Goal: Task Accomplishment & Management: Complete application form

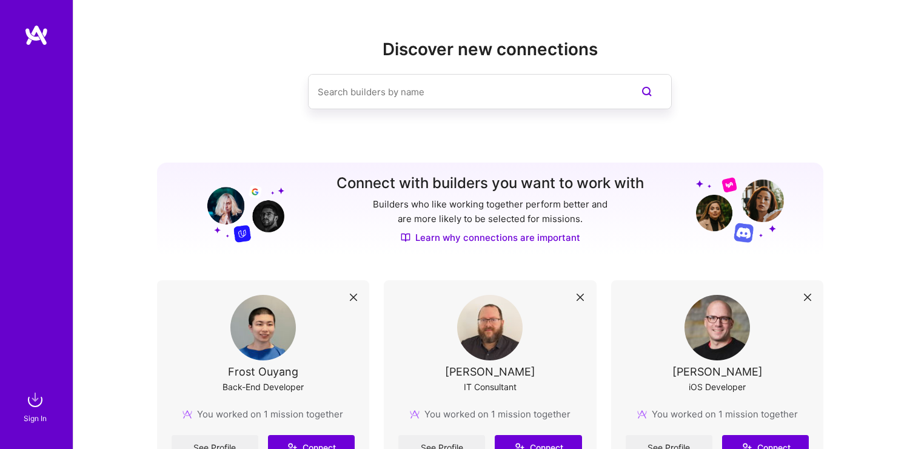
click at [33, 407] on img at bounding box center [35, 399] width 24 height 24
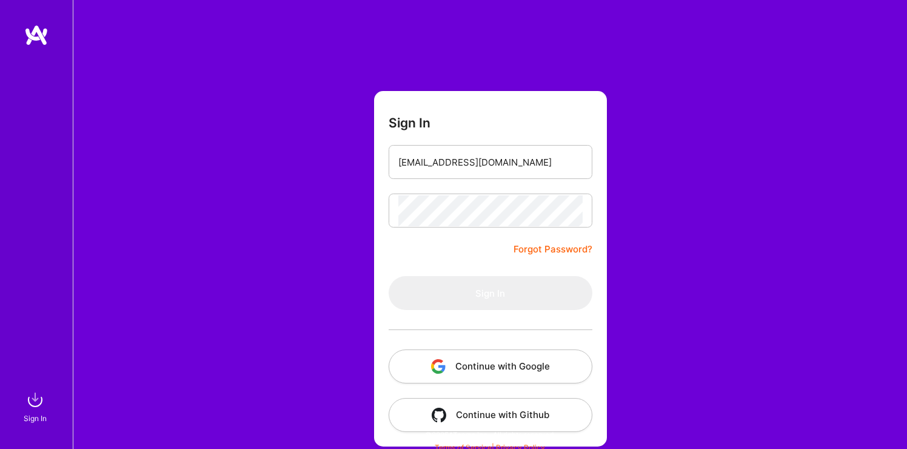
click at [460, 257] on form "Sign In surjitqa@gmail.com Forgot Password? Sign In Continue with Google Contin…" at bounding box center [490, 268] width 233 height 355
click at [404, 263] on form "Sign In surjitqa@gmail.com Forgot Password? Sign In Continue with Google Contin…" at bounding box center [490, 268] width 233 height 355
type input "[EMAIL_ADDRESS][DOMAIN_NAME]"
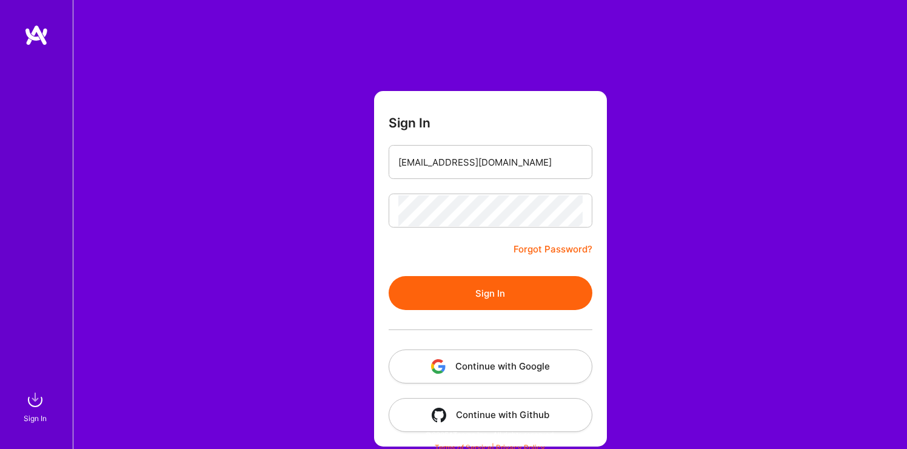
click at [471, 240] on form "Sign In surjitqa@gmail.com Forgot Password? Sign In Continue with Google Contin…" at bounding box center [490, 268] width 233 height 355
click at [485, 291] on button "Sign In" at bounding box center [491, 293] width 204 height 34
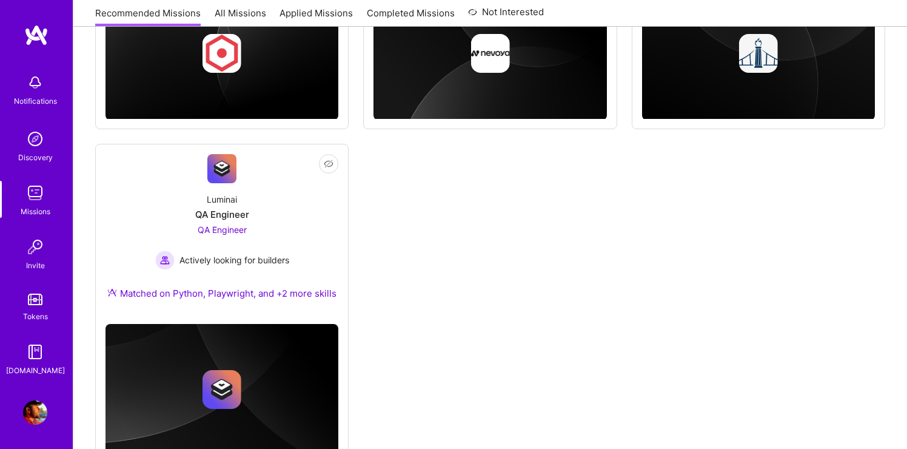
scroll to position [1035, 0]
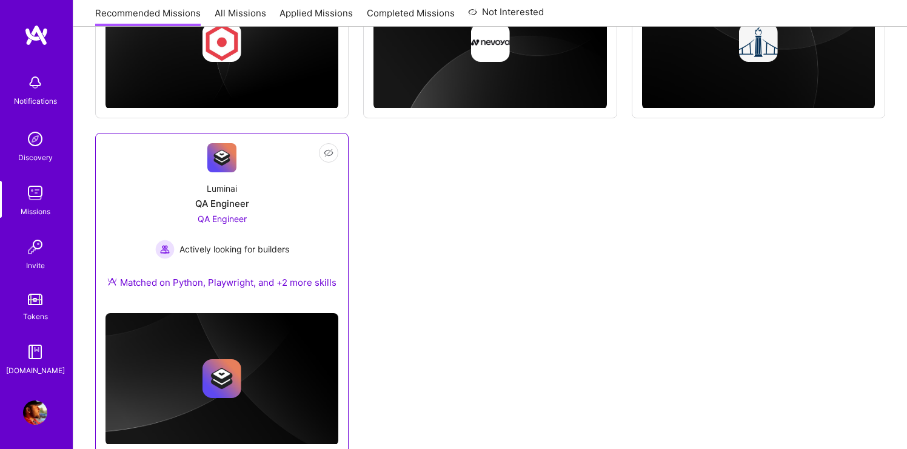
click at [222, 224] on span "QA Engineer" at bounding box center [222, 218] width 49 height 10
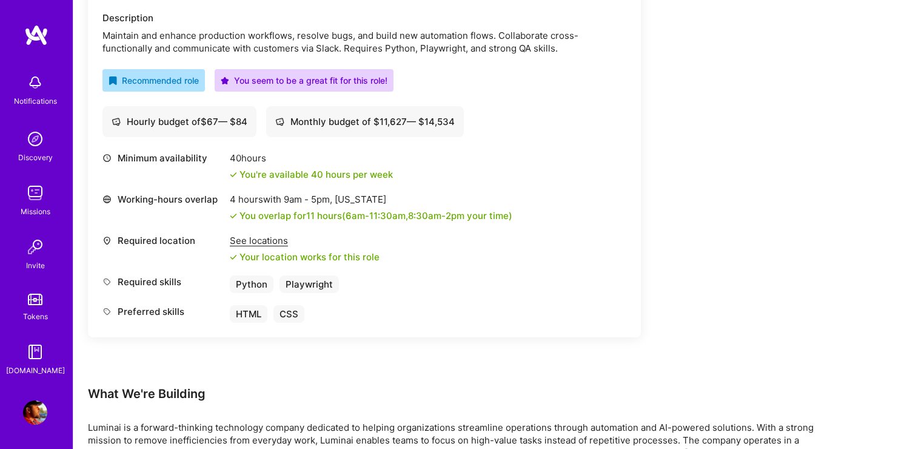
scroll to position [557, 0]
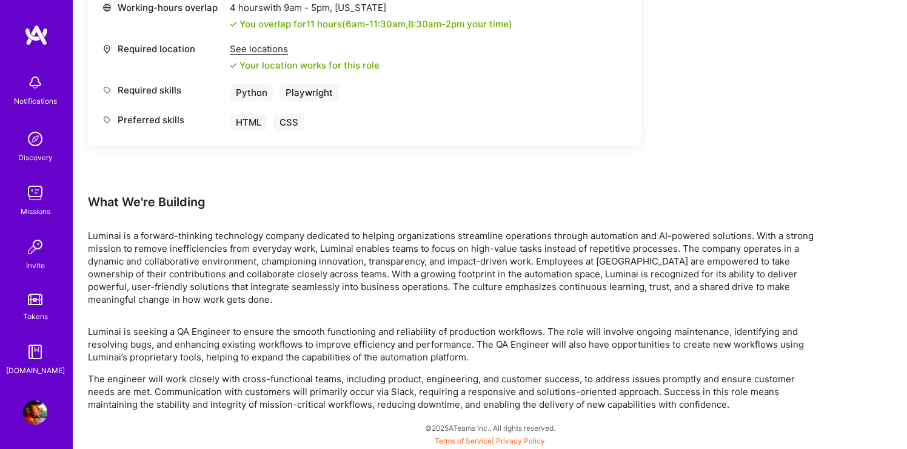
click at [161, 249] on p "Luminai is a forward-thinking technology company dedicated to helping organizat…" at bounding box center [452, 267] width 728 height 76
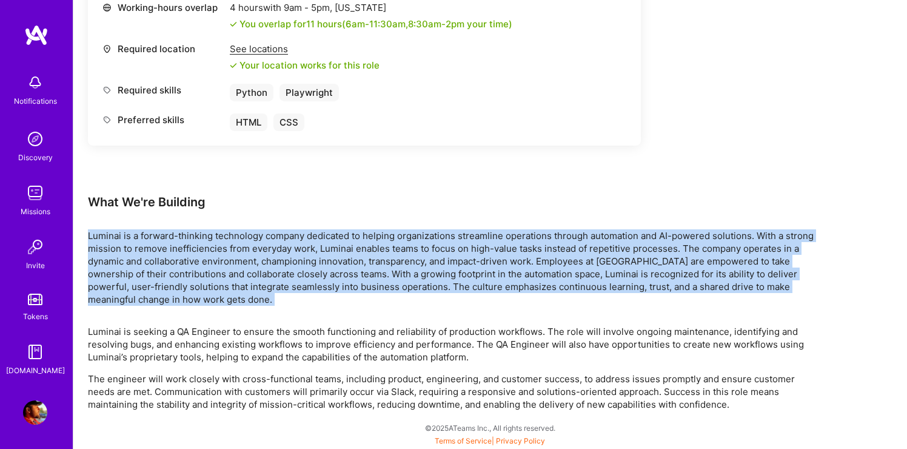
click at [161, 249] on p "Luminai is a forward-thinking technology company dedicated to helping organizat…" at bounding box center [452, 267] width 728 height 76
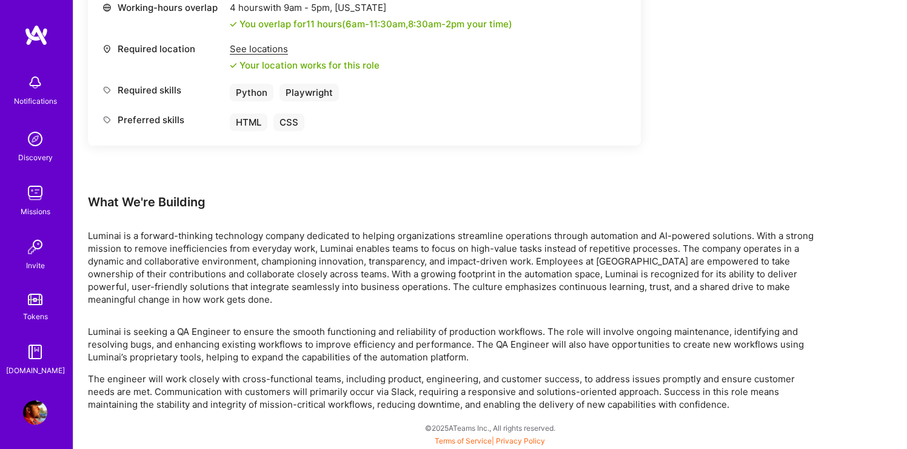
click at [170, 264] on p "Luminai is a forward-thinking technology company dedicated to helping organizat…" at bounding box center [452, 267] width 728 height 76
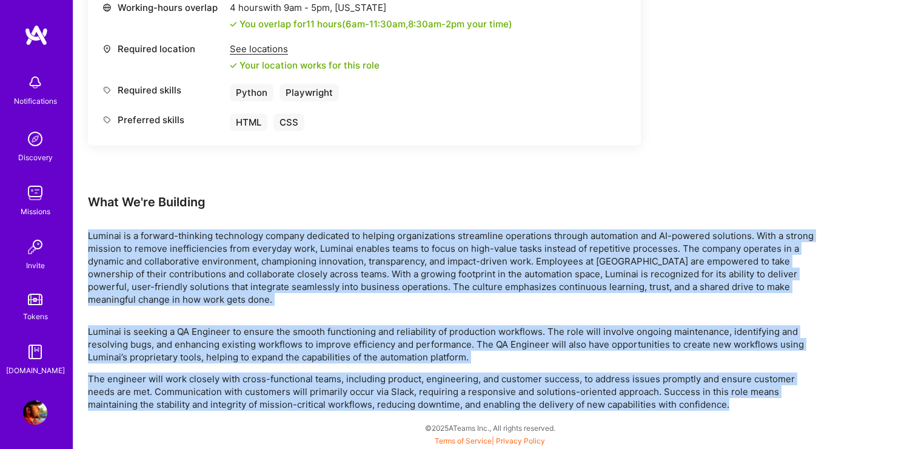
drag, startPoint x: 762, startPoint y: 400, endPoint x: 85, endPoint y: 232, distance: 697.8
click at [85, 232] on div "Earn tokens for inviting a new A.Teamer to this mission Do you know the perfect…" at bounding box center [490, 26] width 834 height 843
copy div "Luminai is a forward-thinking technology company dedicated to helping organizat…"
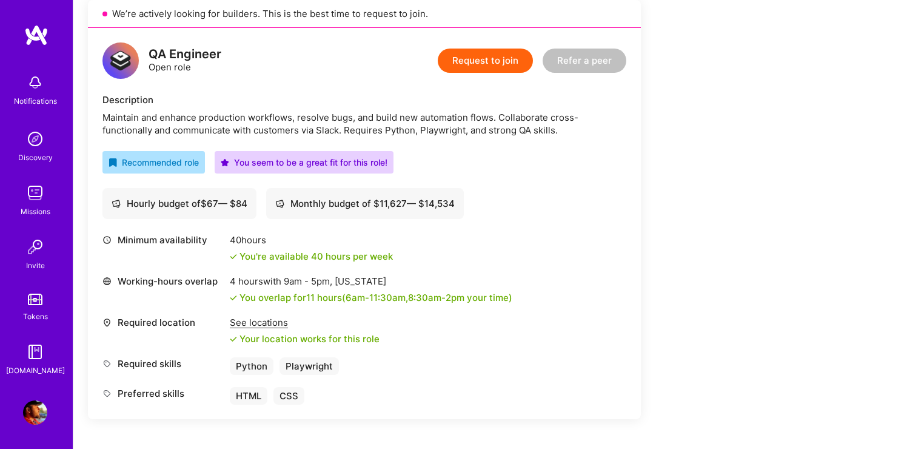
scroll to position [0, 0]
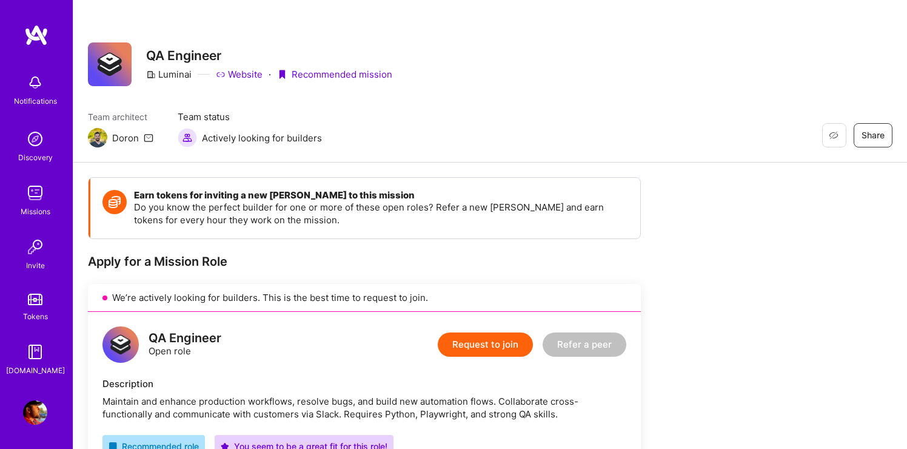
click at [484, 352] on button "Request to join" at bounding box center [485, 344] width 95 height 24
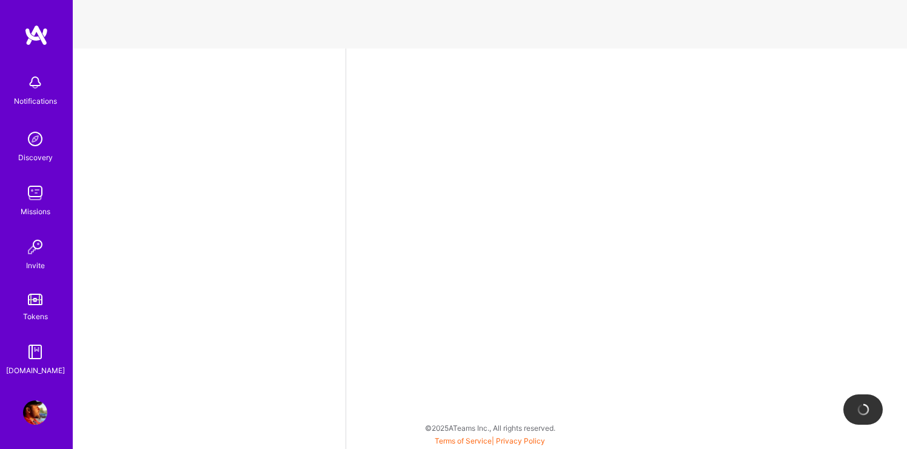
select select "US"
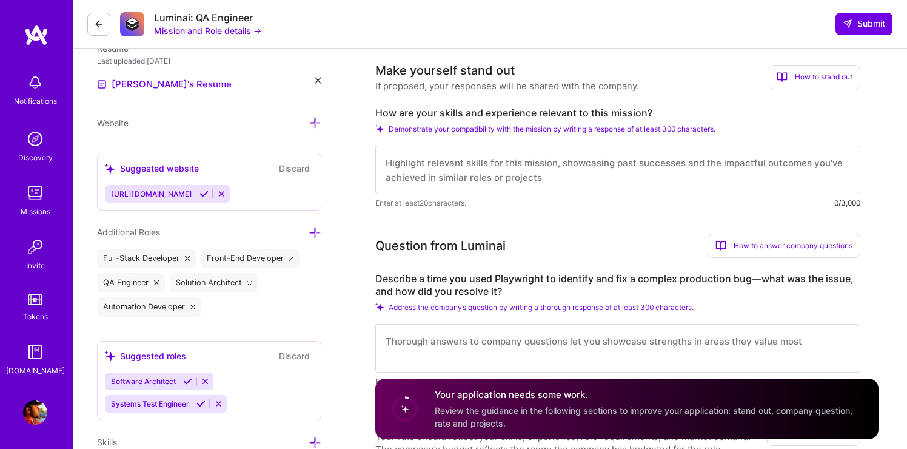
scroll to position [353, 0]
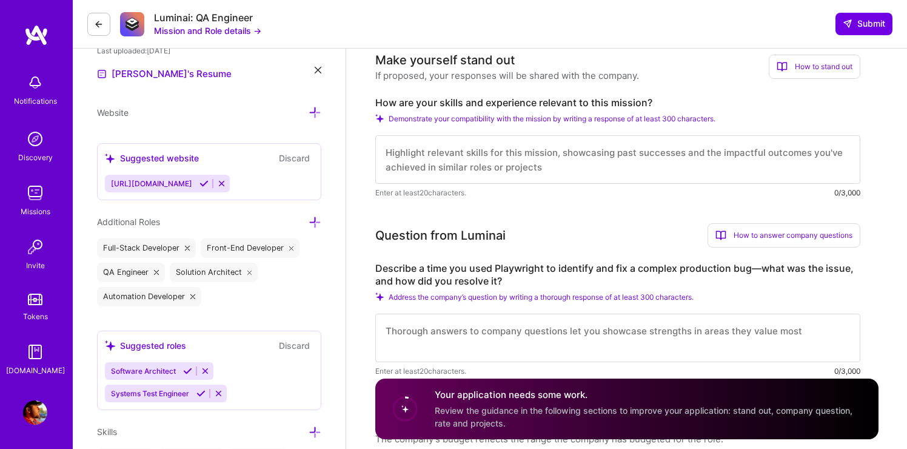
click at [445, 330] on textarea at bounding box center [617, 337] width 485 height 49
click at [445, 160] on textarea at bounding box center [617, 159] width 485 height 49
paste textarea "I’m a QA Engineer with over 16 years of experience in both manual and automatio…"
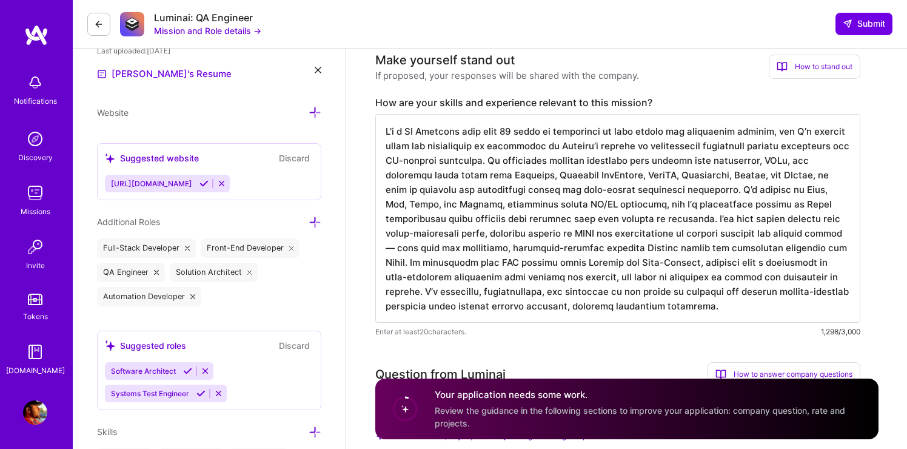
click at [744, 174] on textarea at bounding box center [617, 218] width 485 height 209
drag, startPoint x: 499, startPoint y: 161, endPoint x: 775, endPoint y: 128, distance: 278.4
click at [775, 128] on textarea at bounding box center [617, 218] width 485 height 209
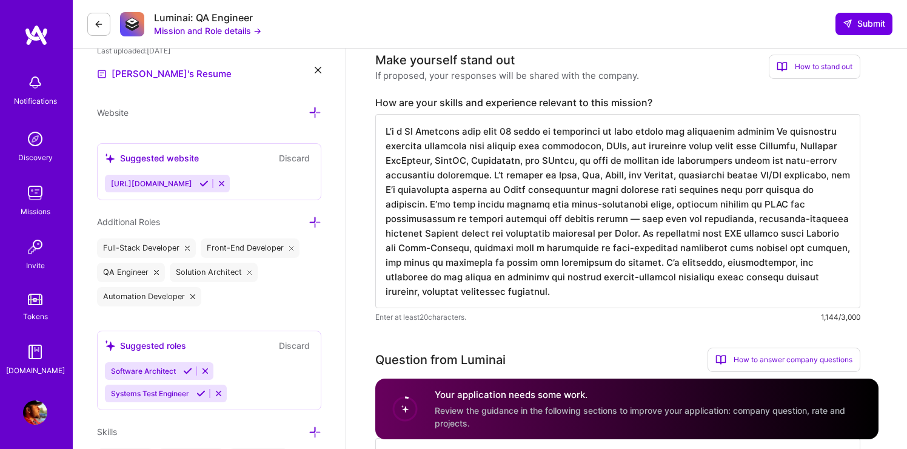
drag, startPoint x: 425, startPoint y: 144, endPoint x: 465, endPoint y: 146, distance: 40.0
click at [465, 146] on textarea at bounding box center [617, 211] width 485 height 194
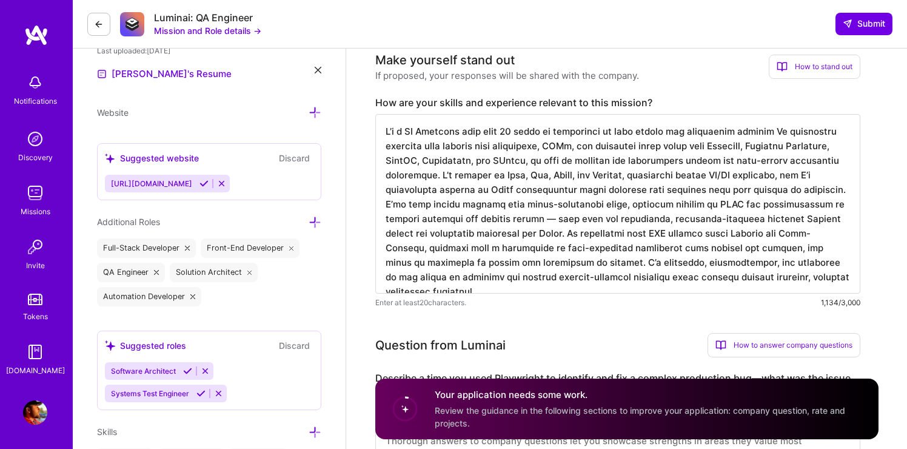
click at [590, 207] on textarea at bounding box center [617, 203] width 485 height 179
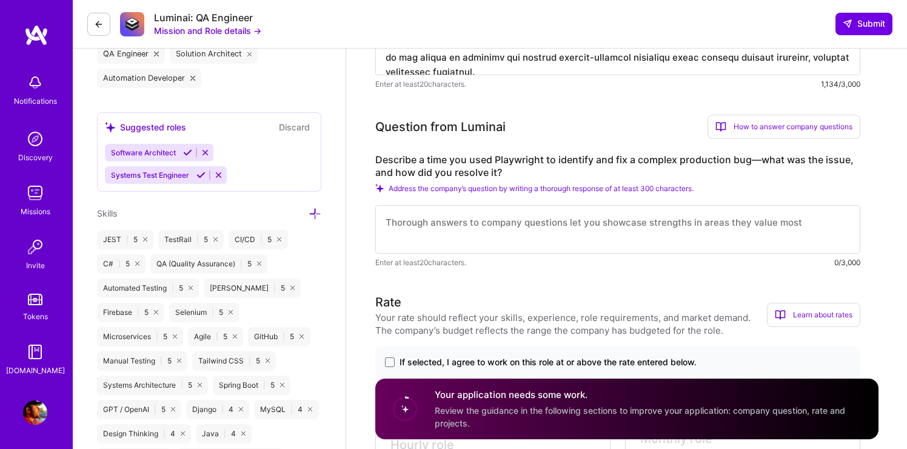
scroll to position [568, 0]
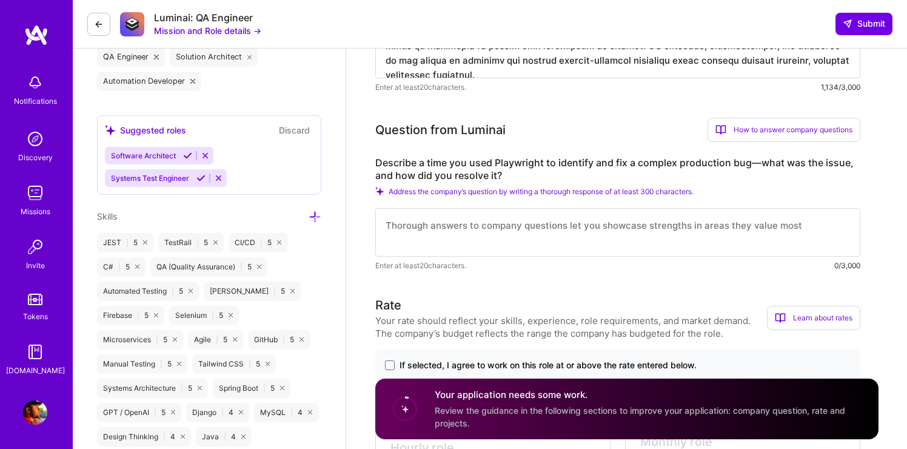
type textarea "I’m a QA Engineer with over 16 years of experience in both manual and automatio…"
click at [387, 163] on label "Describe a time you used Playwright to identify and fix a complex production bu…" at bounding box center [617, 168] width 485 height 25
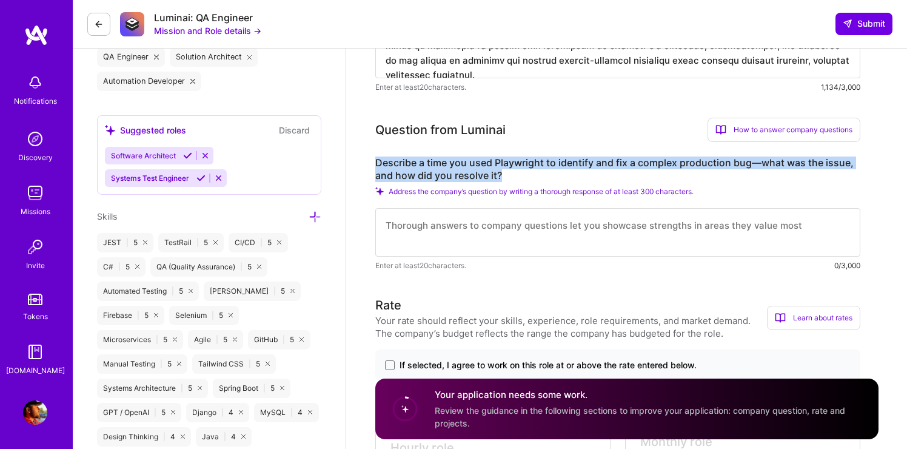
click at [387, 163] on label "Describe a time you used Playwright to identify and fix a complex production bu…" at bounding box center [617, 168] width 485 height 25
copy label "Describe a time you used Playwright to identify and fix a complex production bu…"
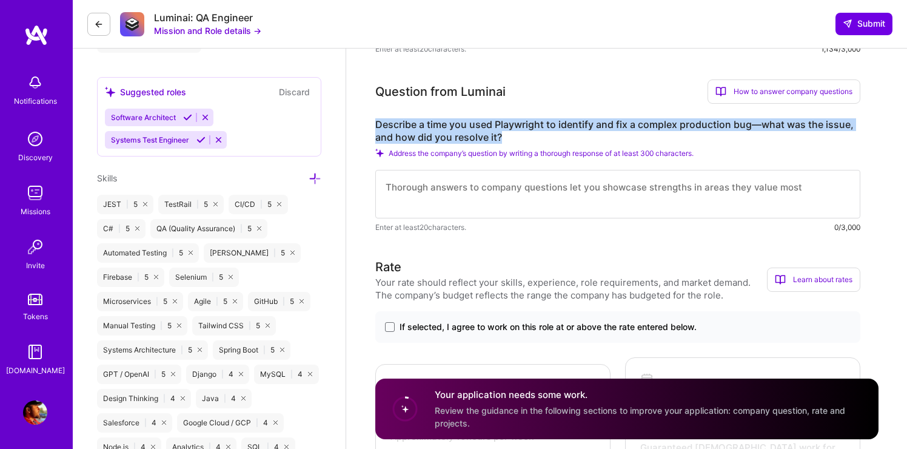
scroll to position [608, 0]
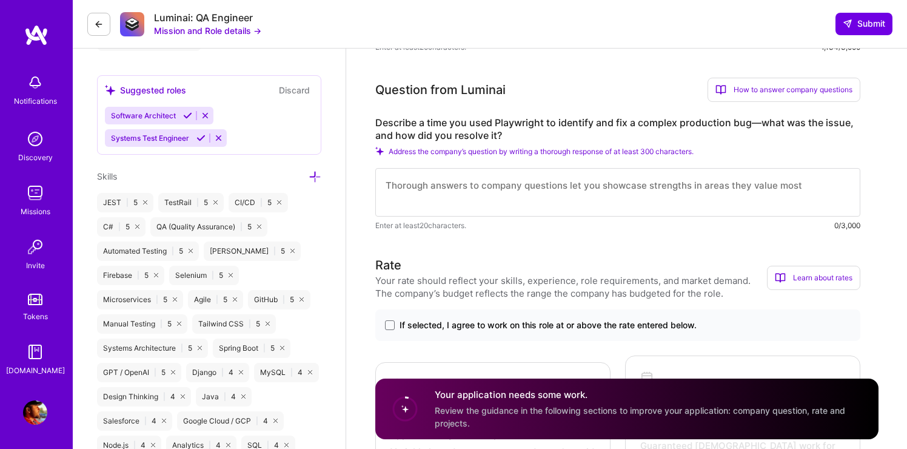
click at [475, 178] on textarea at bounding box center [617, 192] width 485 height 49
paste textarea "In one project, we started receiving reports of intermittent checkout failures …"
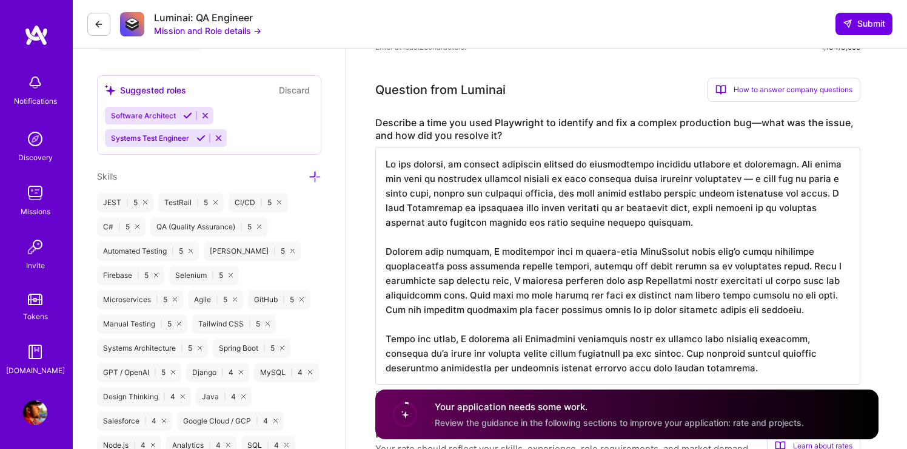
click at [413, 165] on textarea at bounding box center [617, 266] width 485 height 238
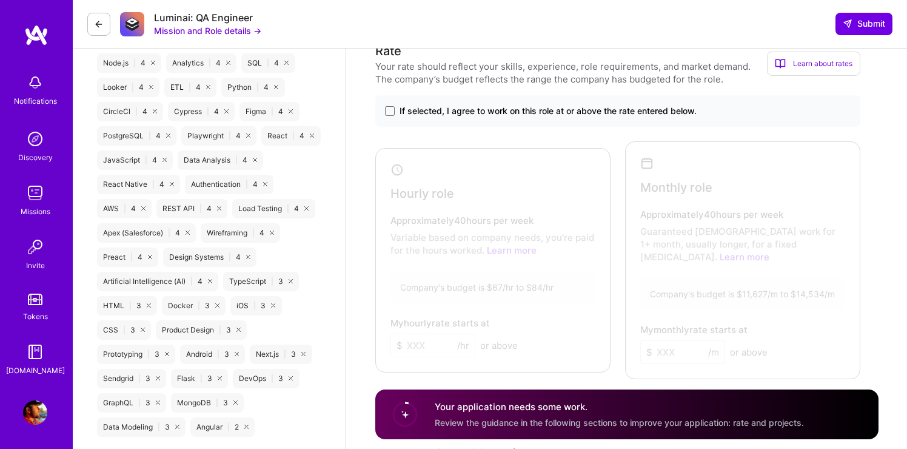
scroll to position [991, 0]
type textarea "In one of the project, we started receiving reports of intermittent checkout fa…"
click at [390, 106] on span at bounding box center [390, 110] width 10 height 10
click at [0, 0] on input "If selected, I agree to work on this role at or above the rate entered below." at bounding box center [0, 0] width 0 height 0
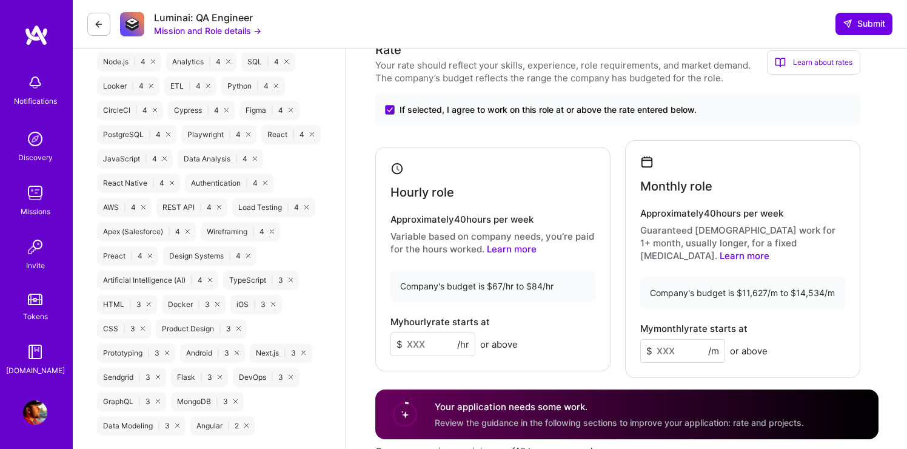
click at [432, 337] on input at bounding box center [432, 344] width 85 height 24
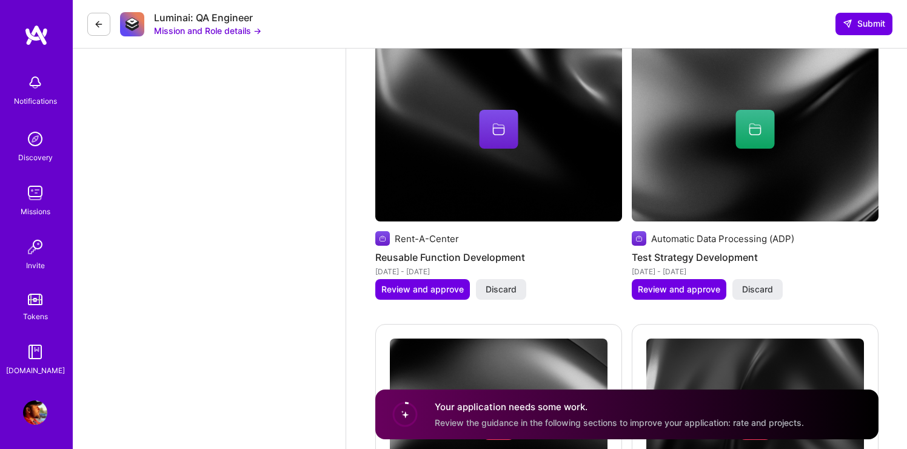
scroll to position [2540, 0]
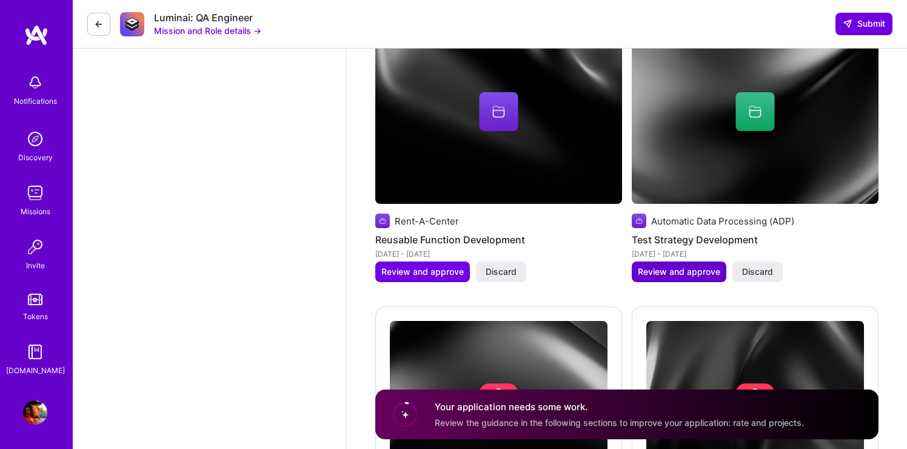
type input "84"
click at [664, 266] on span "Review and approve" at bounding box center [679, 272] width 82 height 12
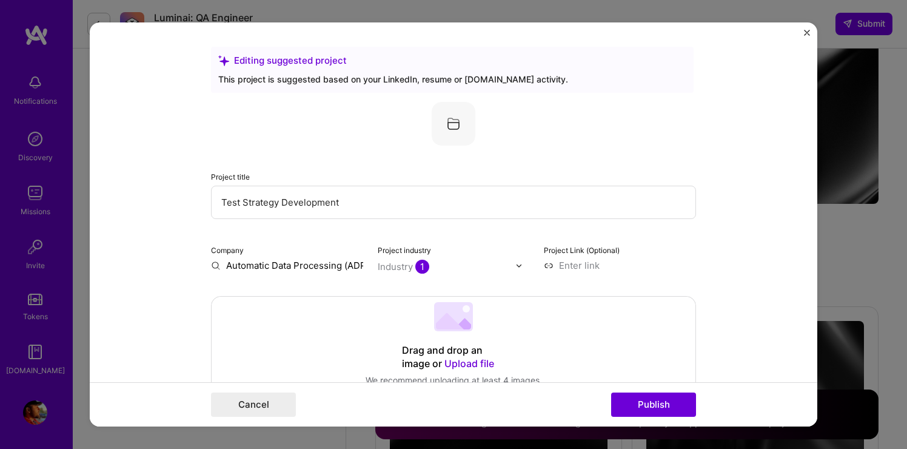
click at [809, 30] on img "Close" at bounding box center [807, 33] width 6 height 6
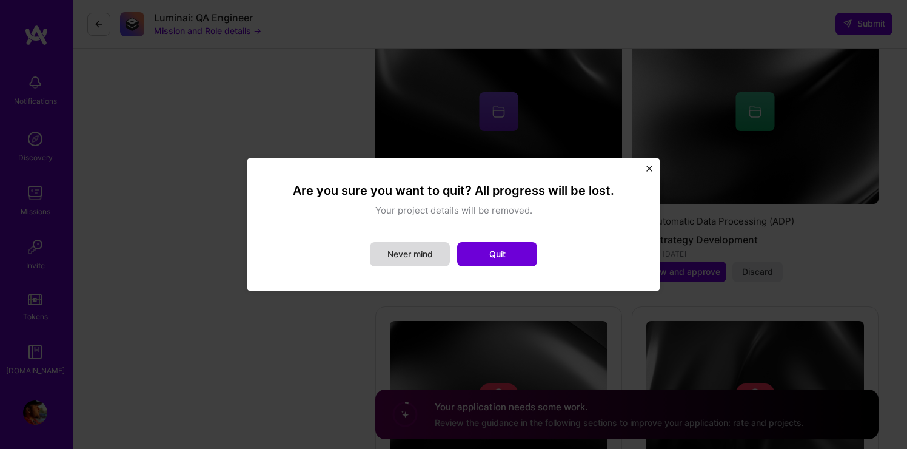
click at [432, 252] on button "Never mind" at bounding box center [410, 254] width 80 height 24
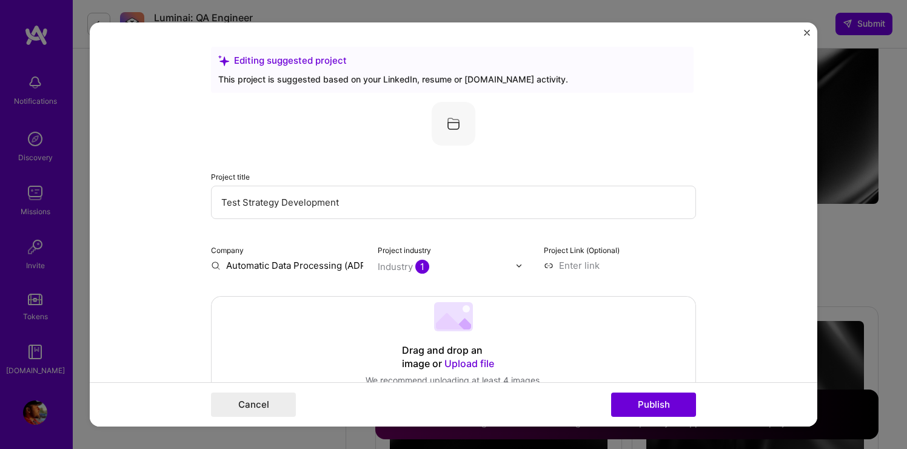
click at [804, 33] on img "Close" at bounding box center [807, 33] width 6 height 6
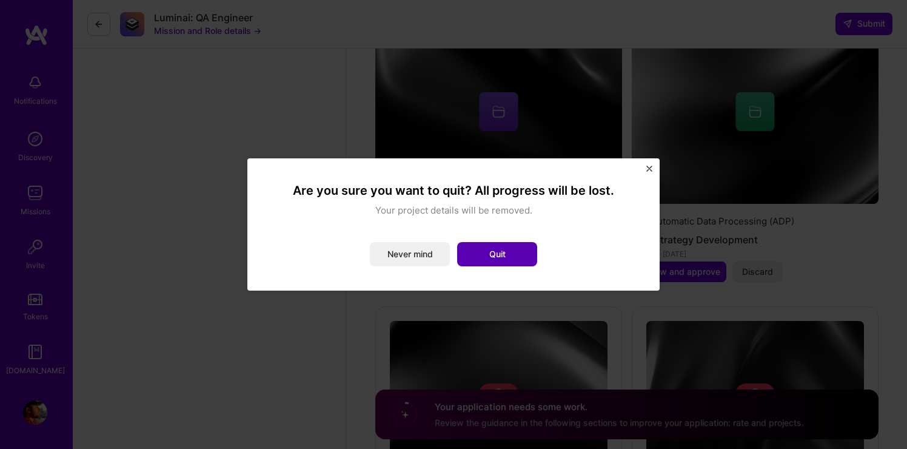
click at [475, 255] on button "Quit" at bounding box center [497, 254] width 80 height 24
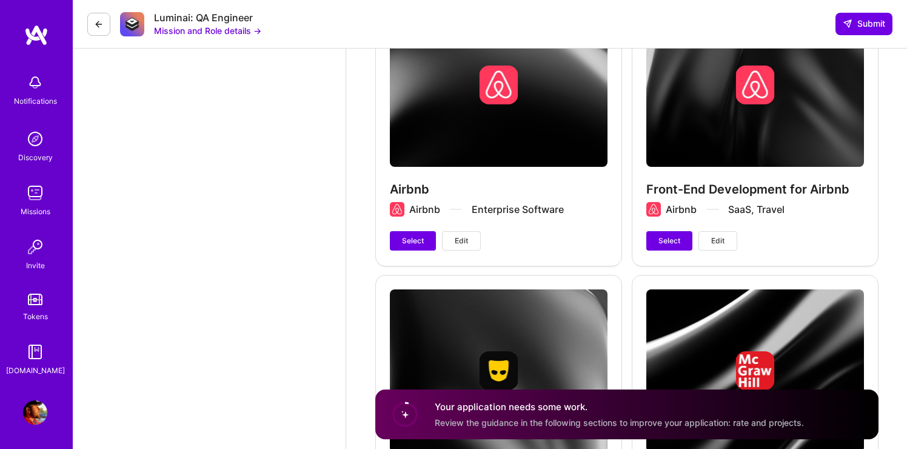
scroll to position [2860, 0]
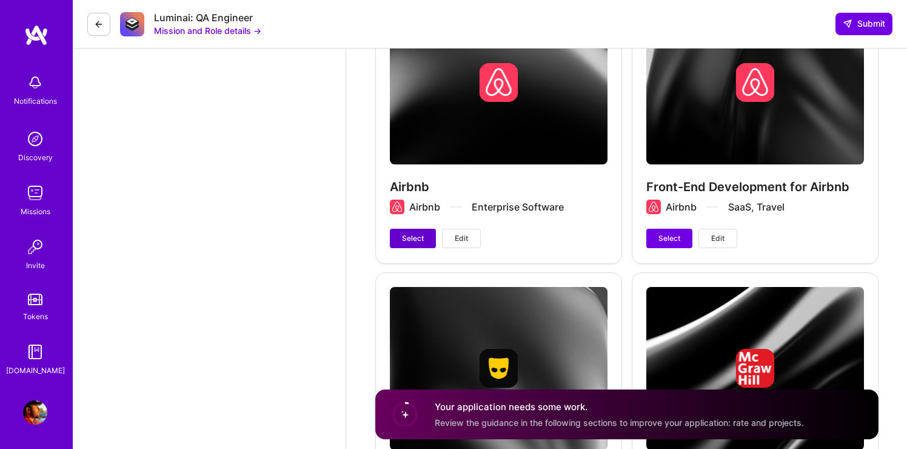
click at [418, 233] on span "Select" at bounding box center [413, 238] width 22 height 11
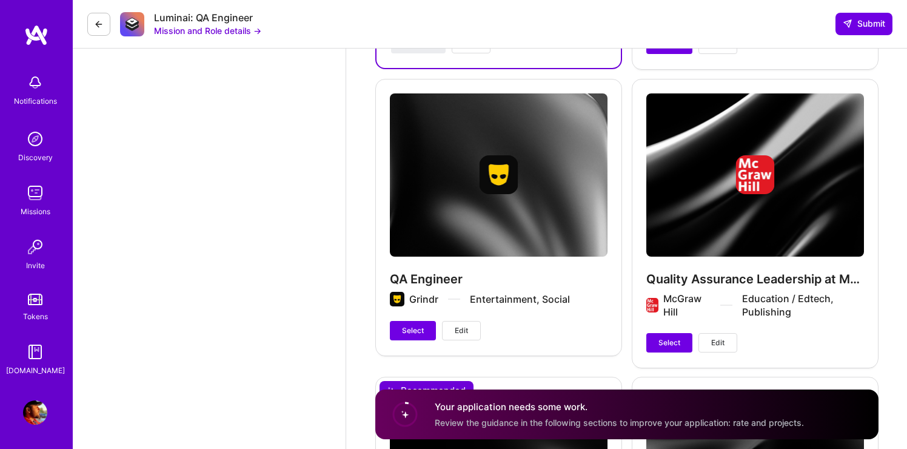
scroll to position [3060, 0]
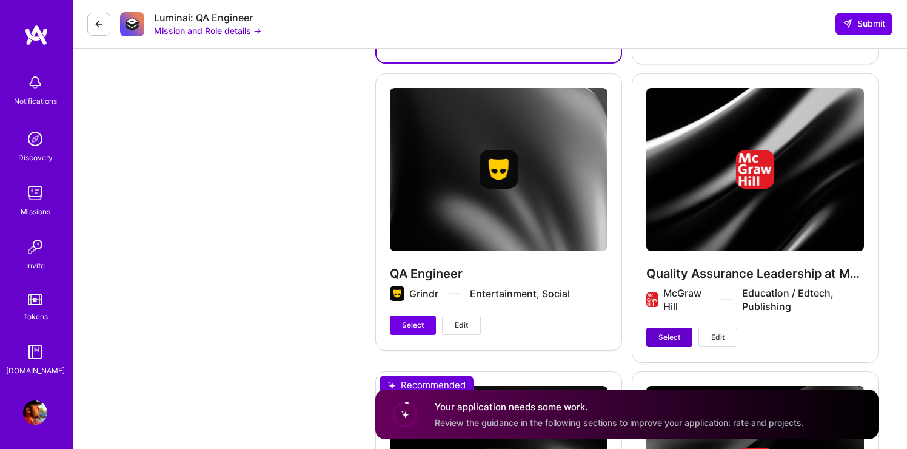
click at [677, 332] on span "Select" at bounding box center [669, 337] width 22 height 11
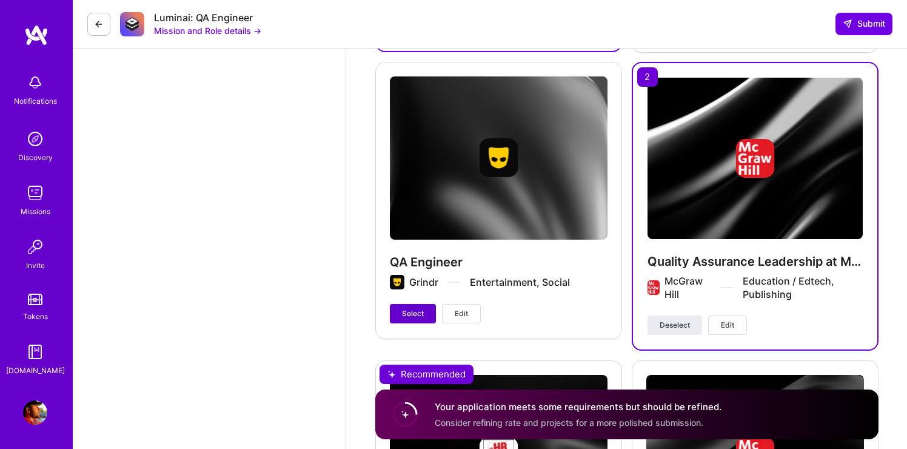
click at [418, 308] on span "Select" at bounding box center [413, 313] width 22 height 11
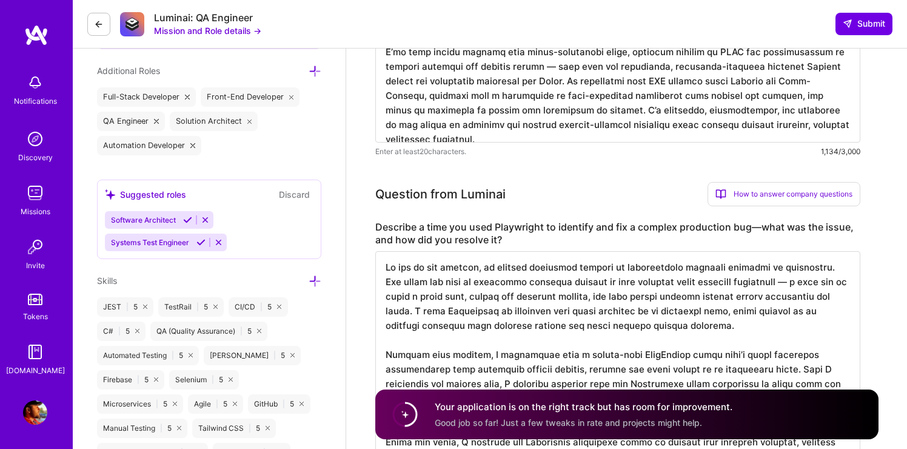
scroll to position [0, 0]
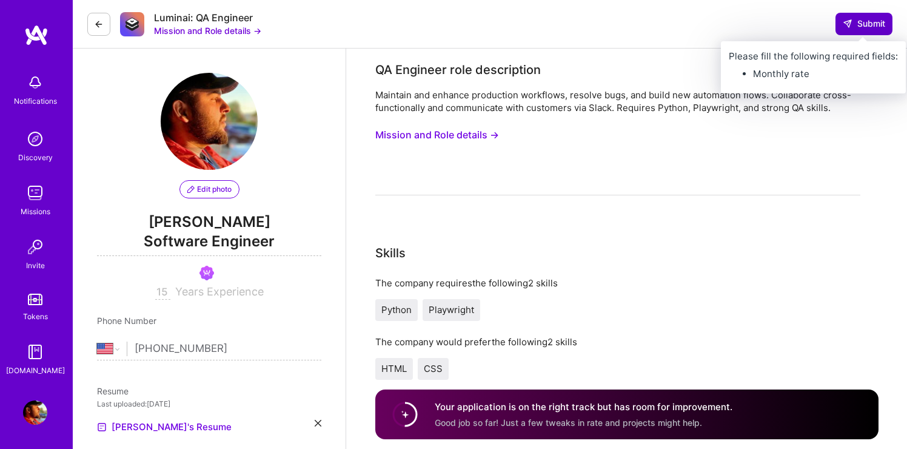
click at [854, 26] on span "Submit" at bounding box center [864, 24] width 42 height 12
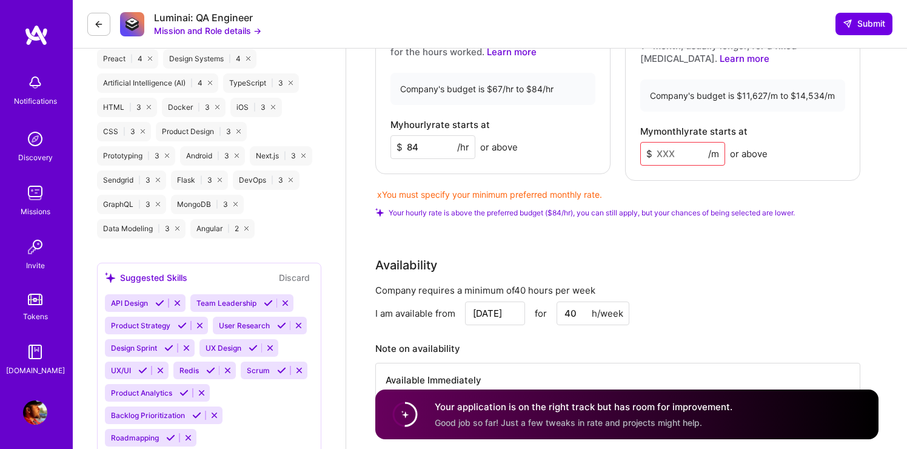
scroll to position [1191, 0]
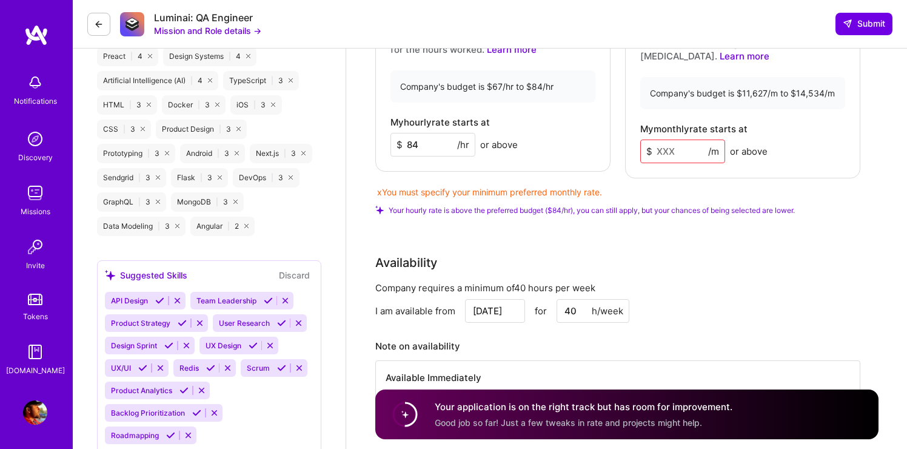
click at [675, 144] on input at bounding box center [682, 151] width 85 height 24
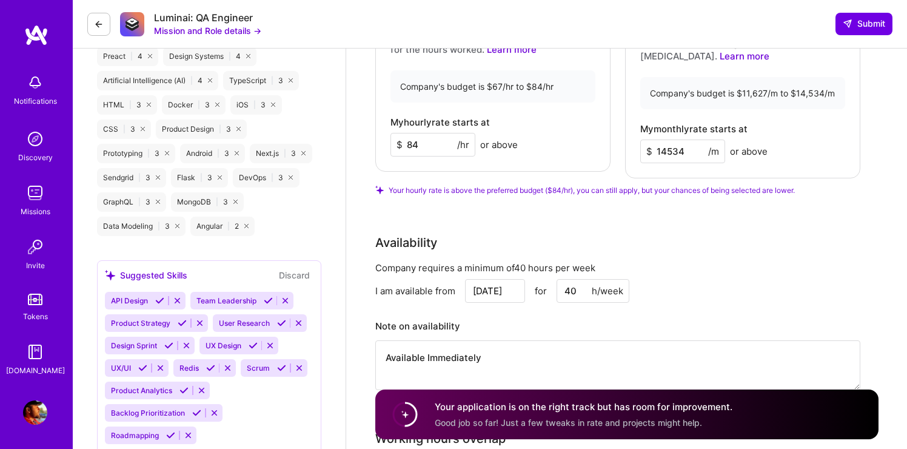
type input "14534"
click at [779, 190] on div "Rate Your rate should reflect your skills, experience, role requirements, and m…" at bounding box center [626, 123] width 503 height 564
click at [851, 30] on button "Submit" at bounding box center [863, 24] width 57 height 22
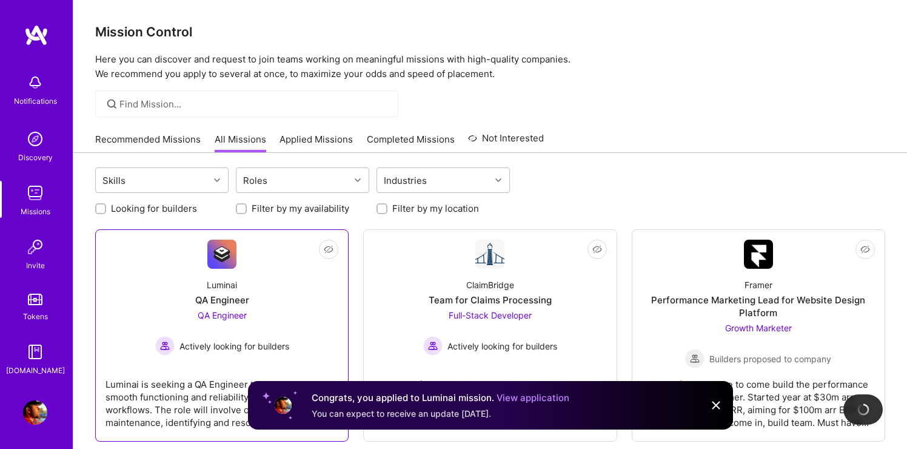
click at [225, 298] on div "QA Engineer" at bounding box center [222, 299] width 54 height 13
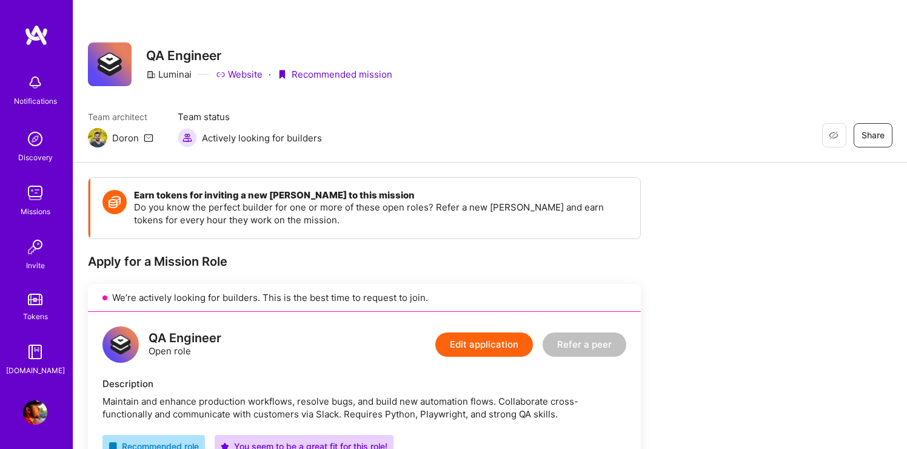
click at [175, 74] on div "Luminai" at bounding box center [168, 74] width 45 height 13
copy div "Luminai"
